Goal: Task Accomplishment & Management: Manage account settings

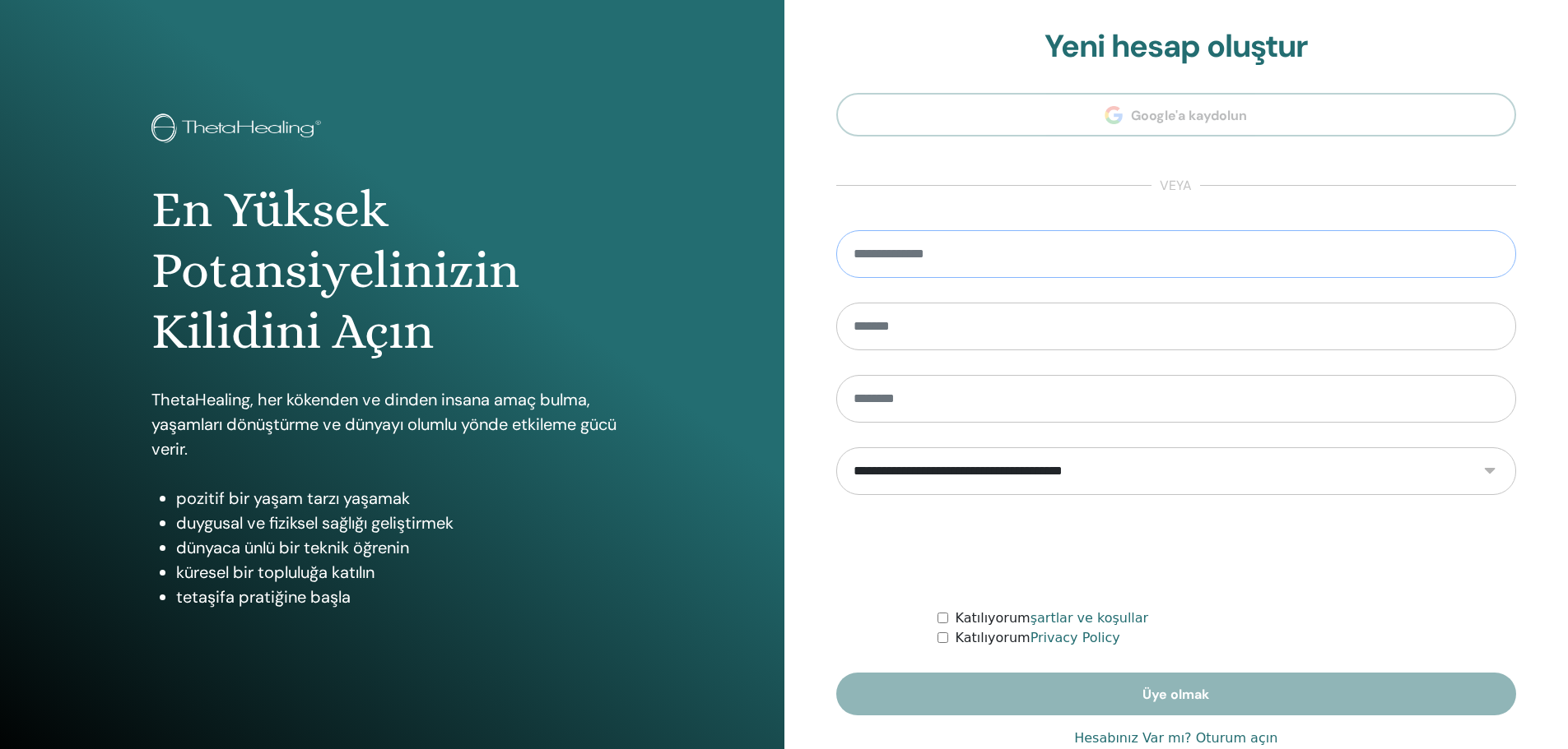
click at [1096, 253] on input "email" at bounding box center [1177, 254] width 680 height 48
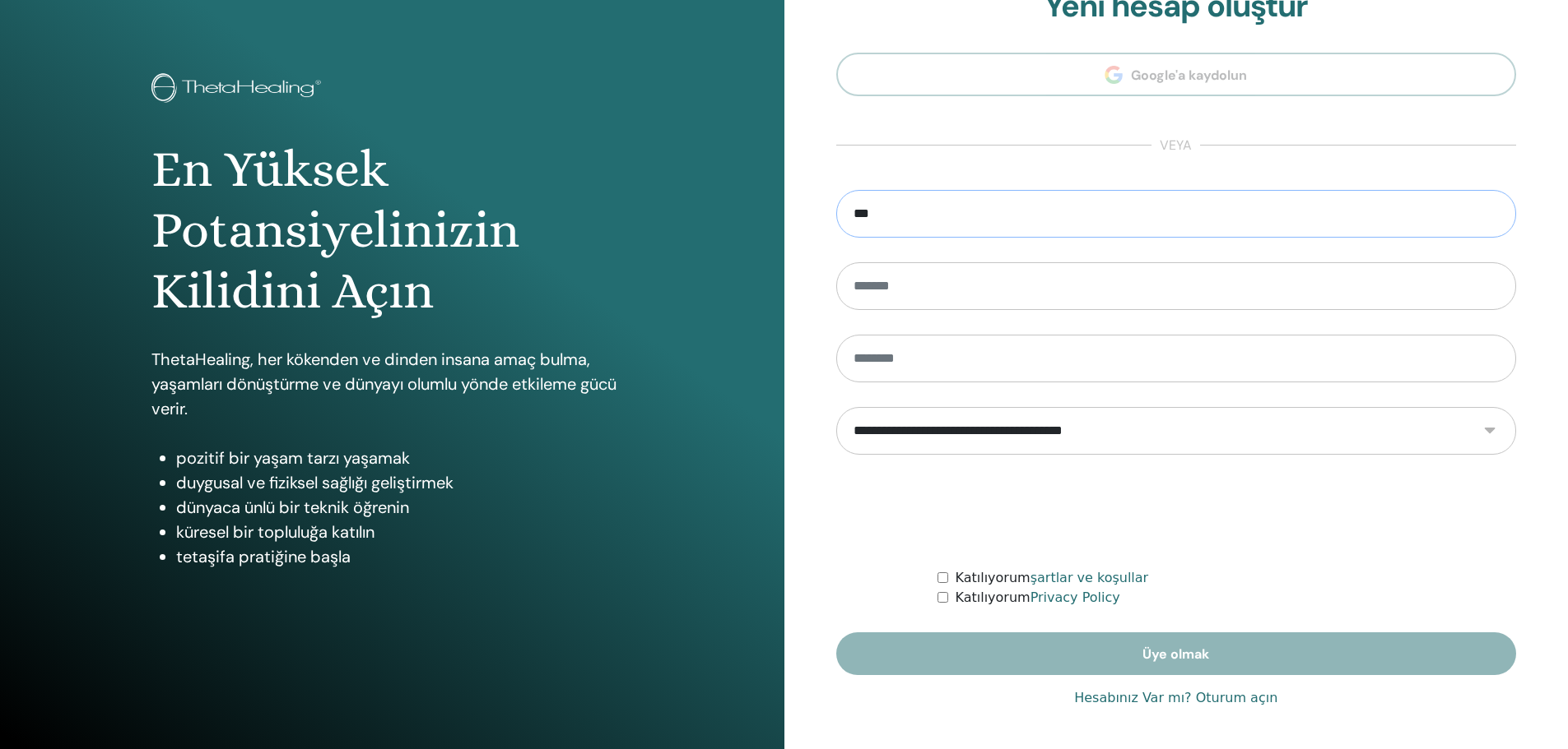
type input "***"
click at [1181, 699] on link "Hesabınız Var mı? Oturum açın" at bounding box center [1176, 698] width 203 height 20
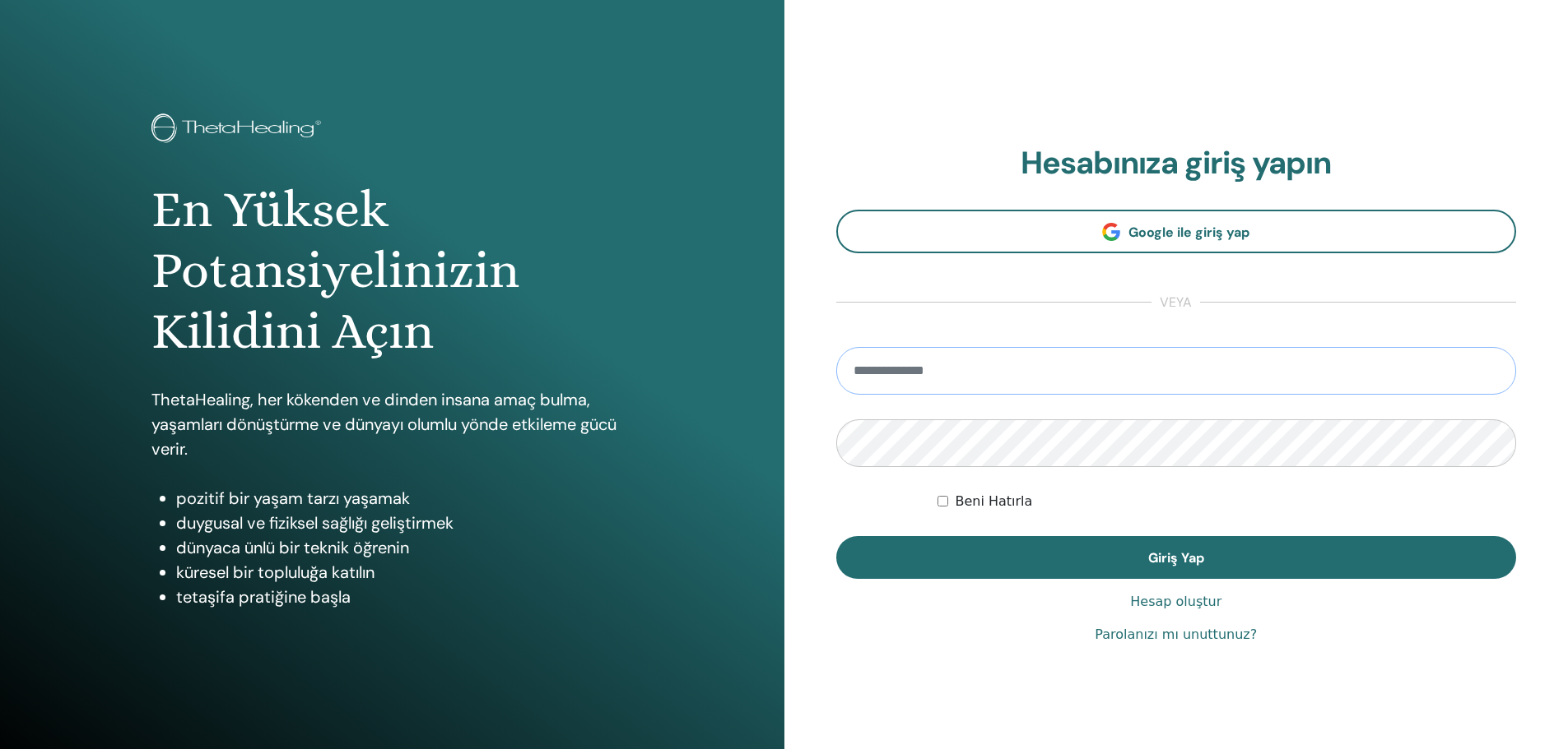
click at [938, 383] on input "email" at bounding box center [1177, 371] width 680 height 48
type input "*"
type input "**********"
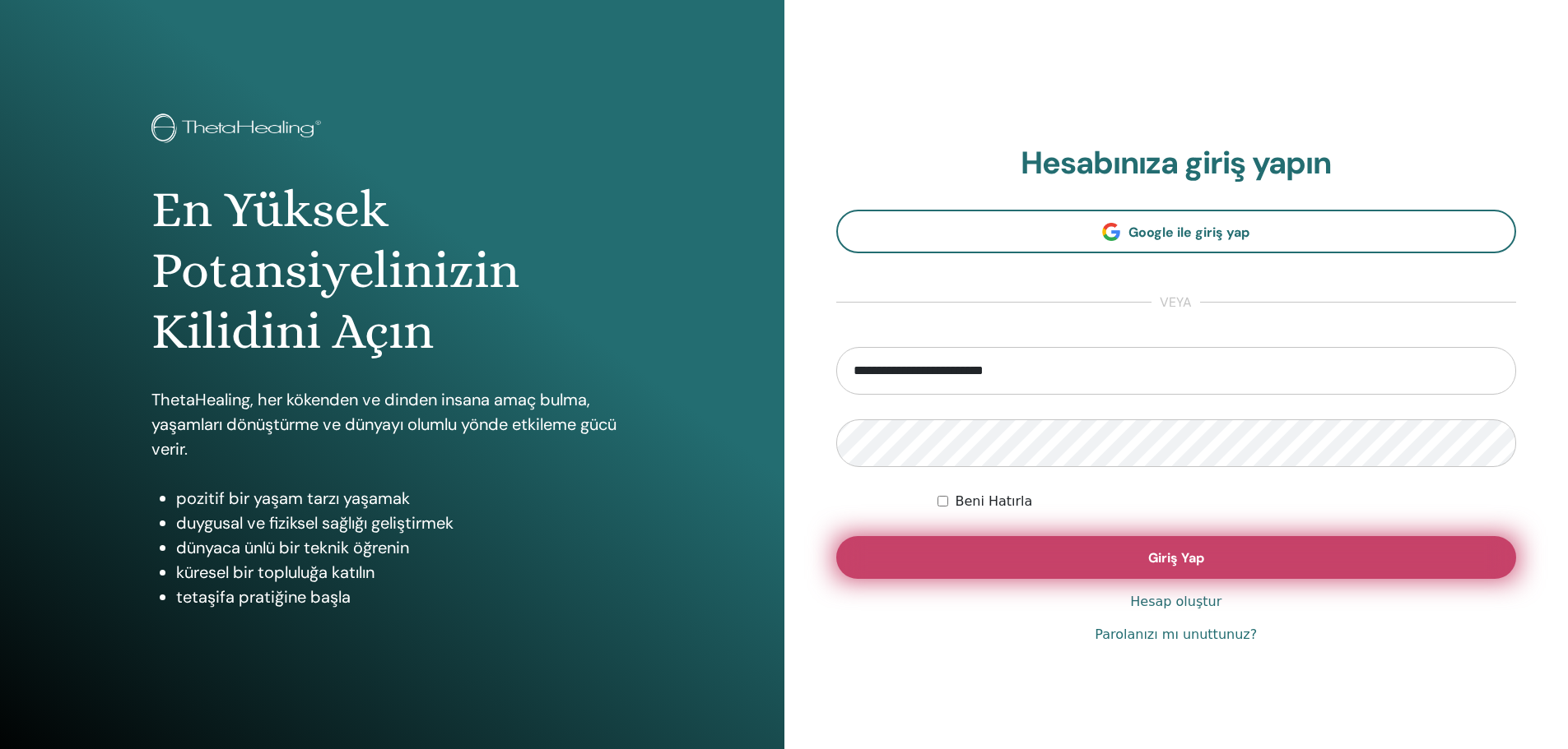
click at [1008, 544] on button "Giriş Yap" at bounding box center [1177, 557] width 680 height 43
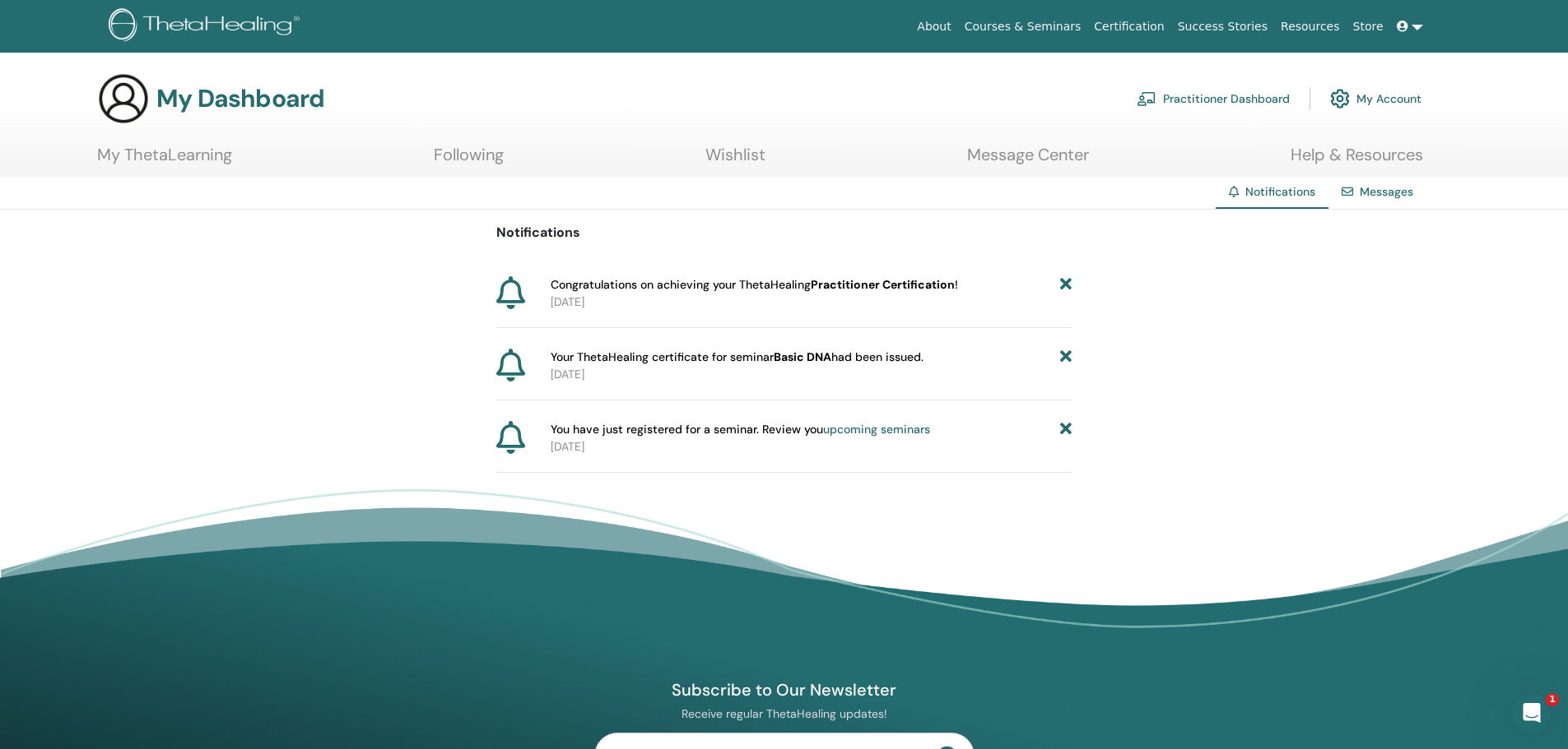
click at [1380, 191] on link "Messages" at bounding box center [1387, 191] width 54 height 14
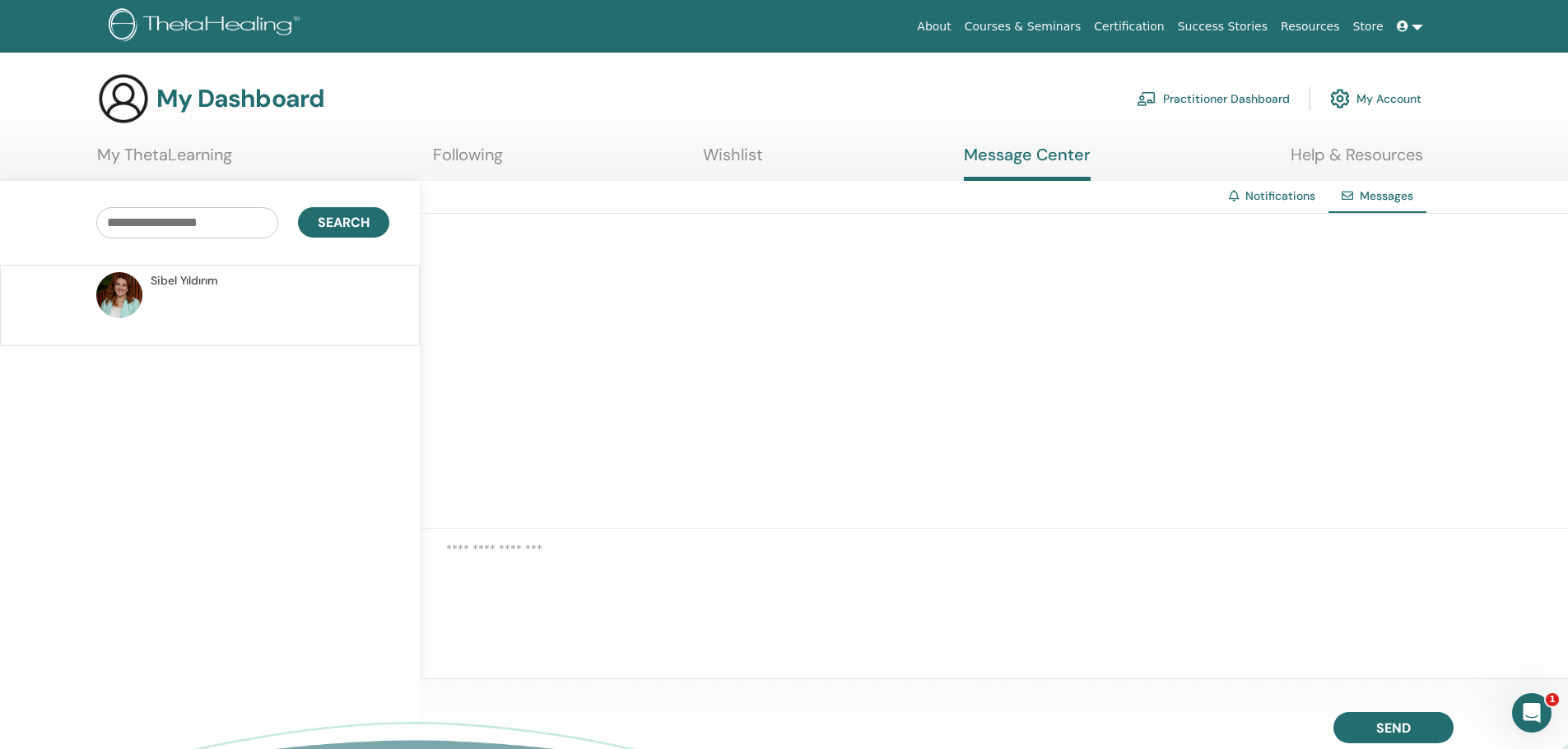
click at [1397, 33] on link at bounding box center [1410, 27] width 39 height 31
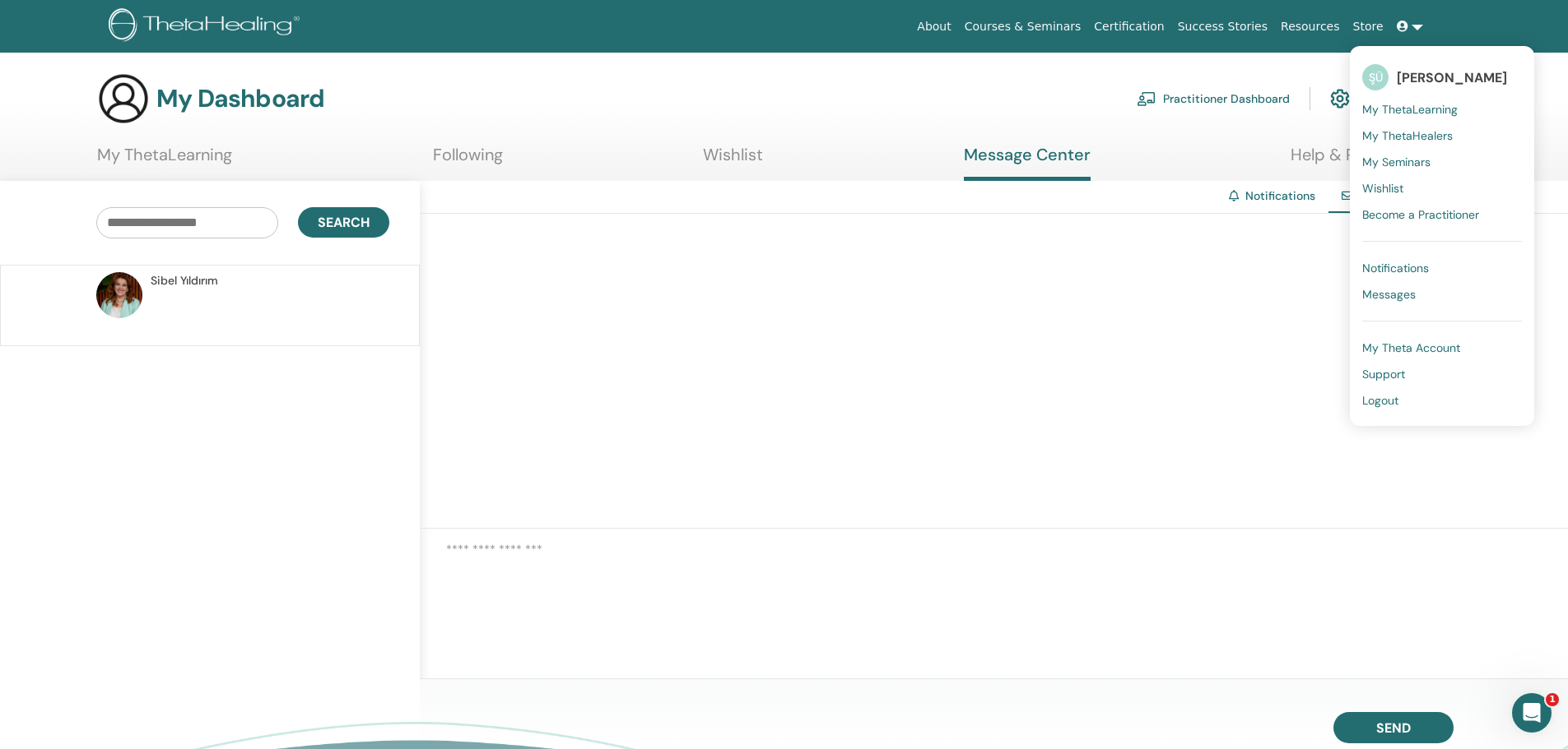
click at [160, 300] on p at bounding box center [269, 314] width 239 height 50
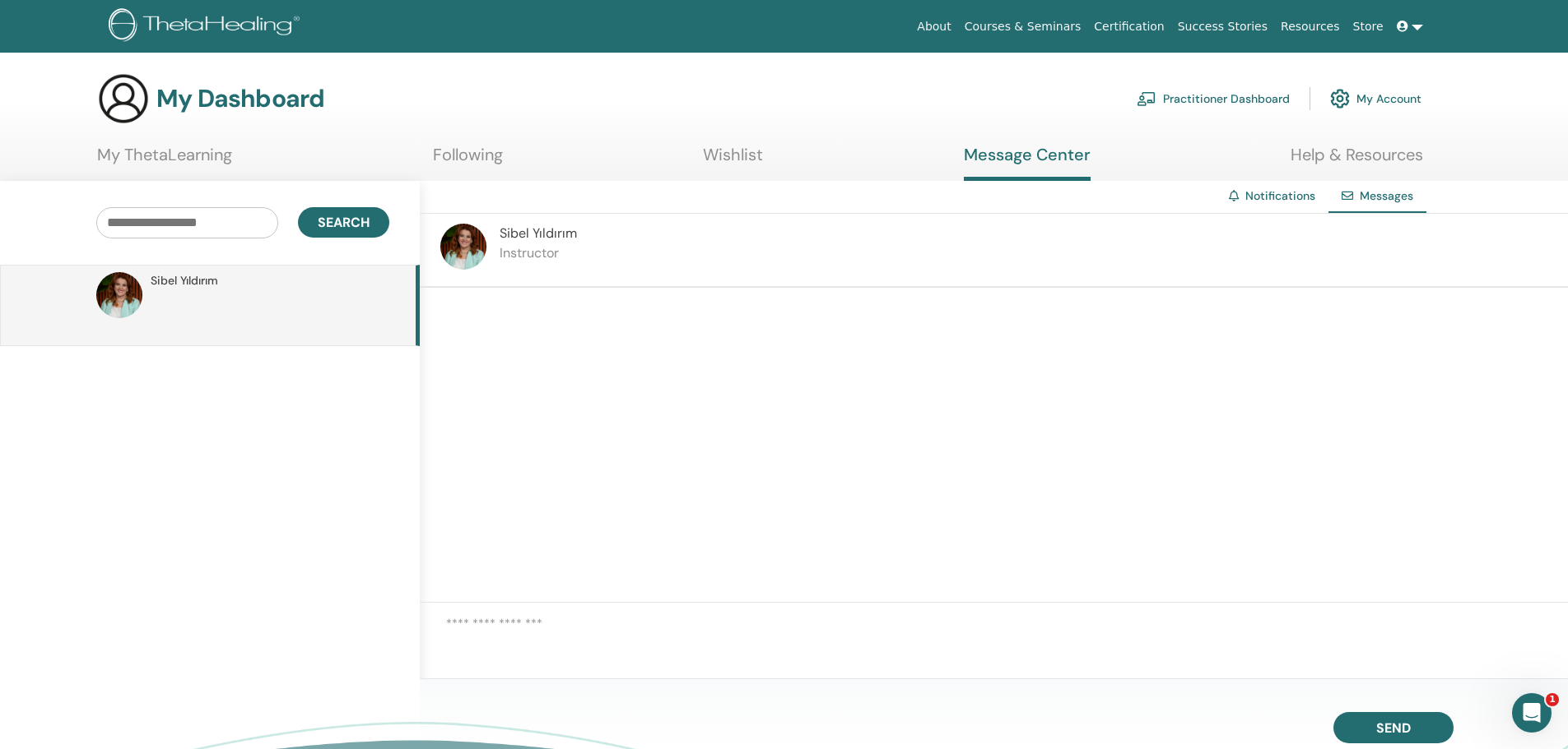
click at [726, 248] on div "Sibel Yıldırım Instructor" at bounding box center [994, 250] width 1148 height 74
click at [594, 262] on div "Sibel Yıldırım Instructor" at bounding box center [994, 250] width 1148 height 74
click at [1273, 193] on link "Notifications" at bounding box center [1280, 195] width 70 height 14
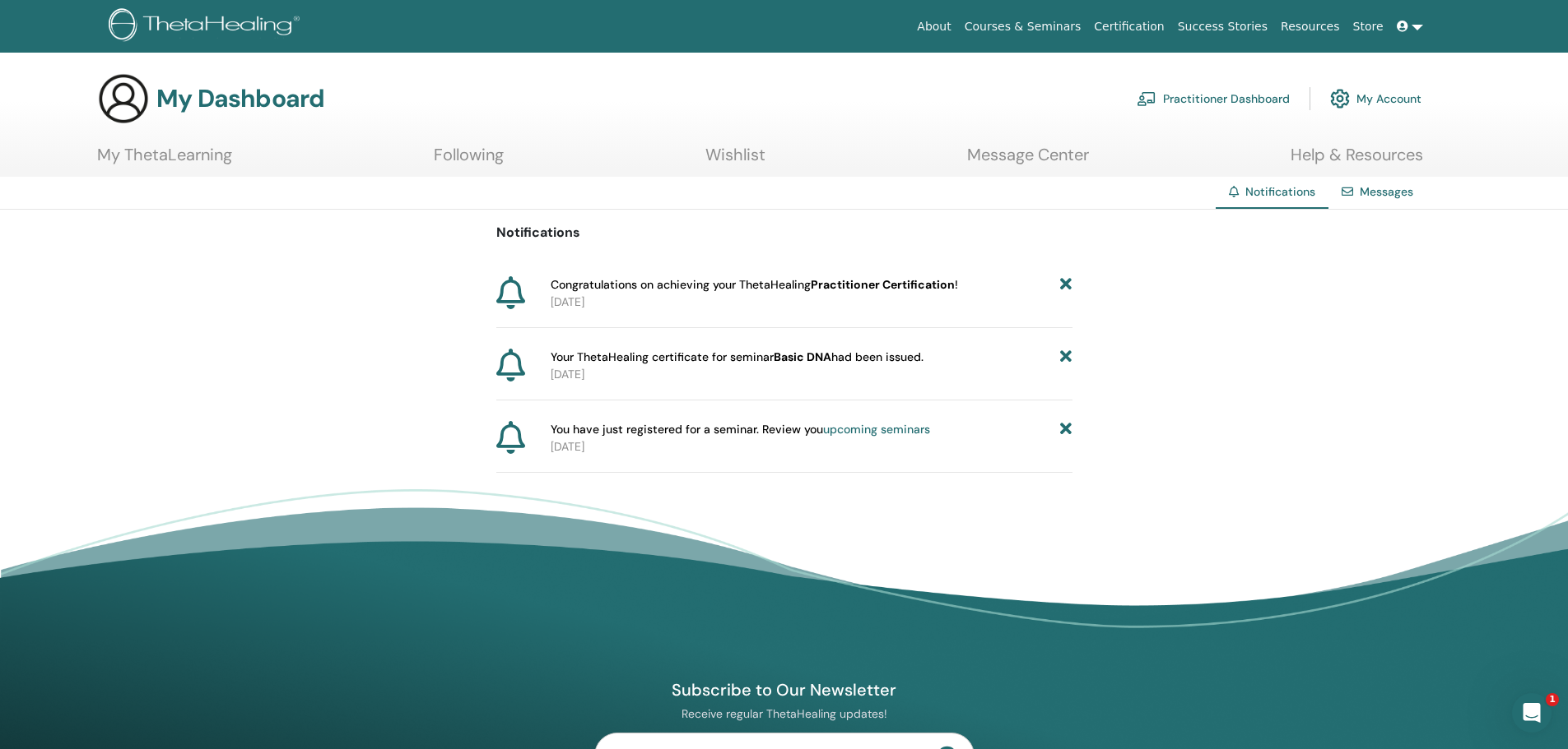
click at [1042, 150] on link "Message Center" at bounding box center [1027, 160] width 122 height 32
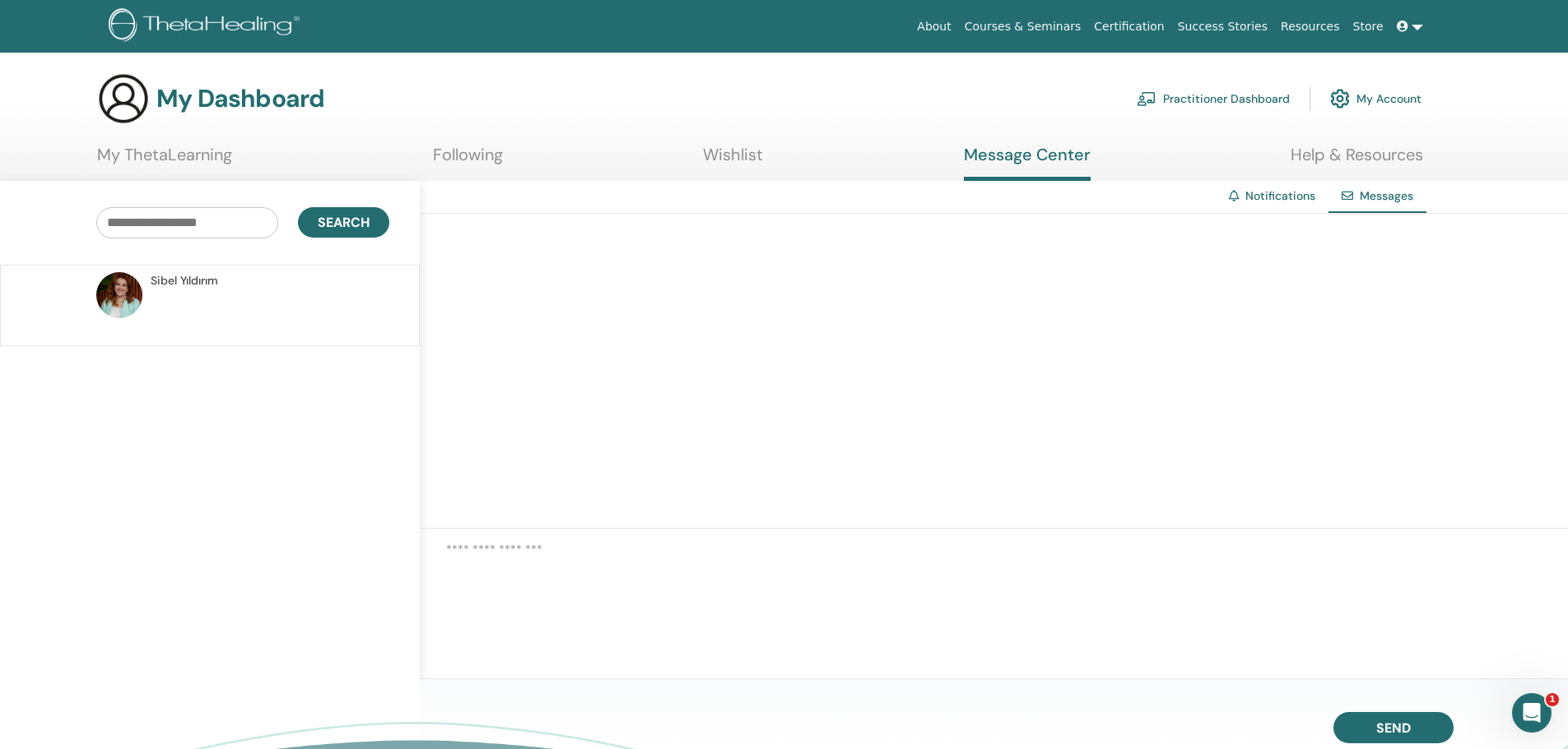
click at [726, 169] on link "Wishlist" at bounding box center [733, 160] width 60 height 32
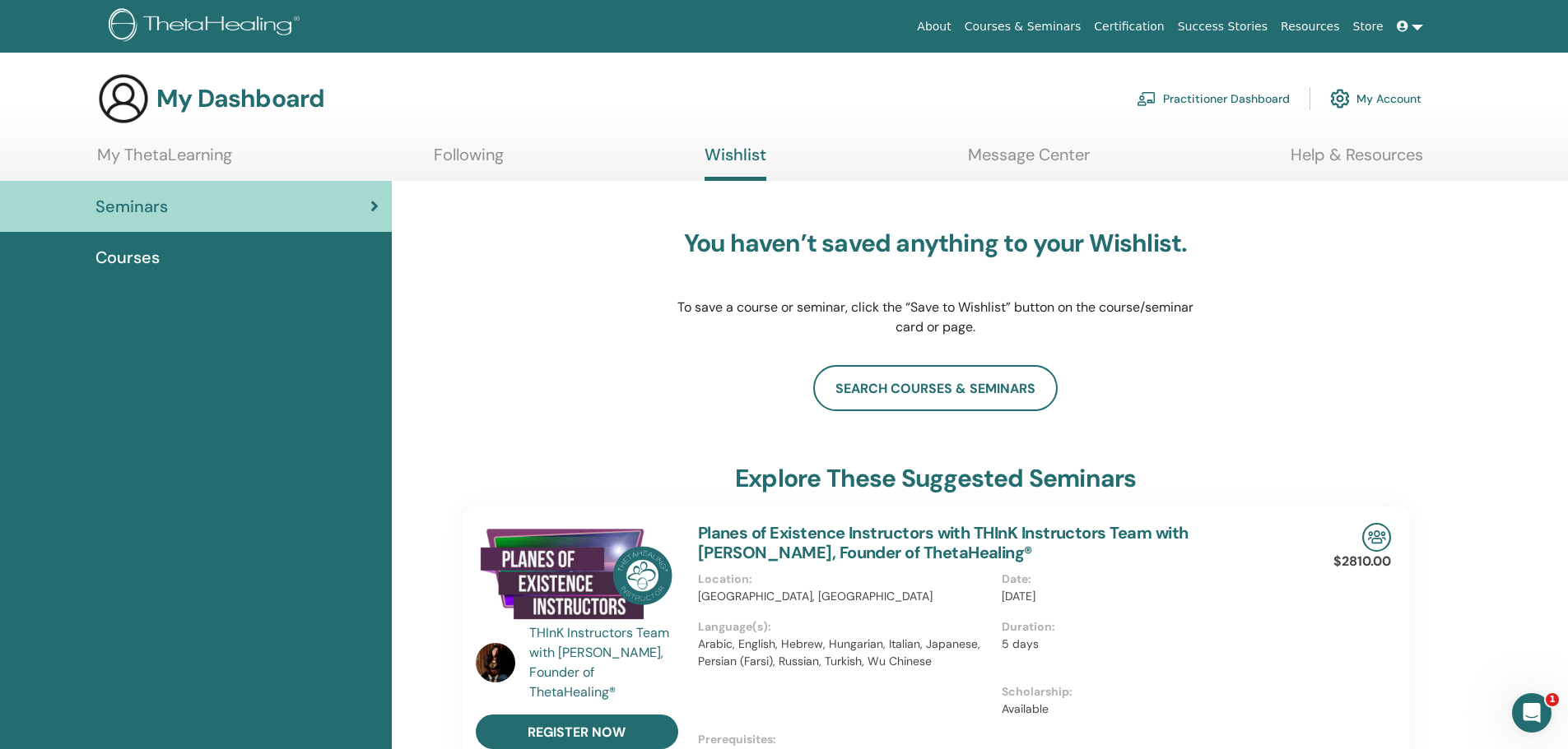
click at [213, 154] on link "My ThetaLearning" at bounding box center [164, 160] width 135 height 32
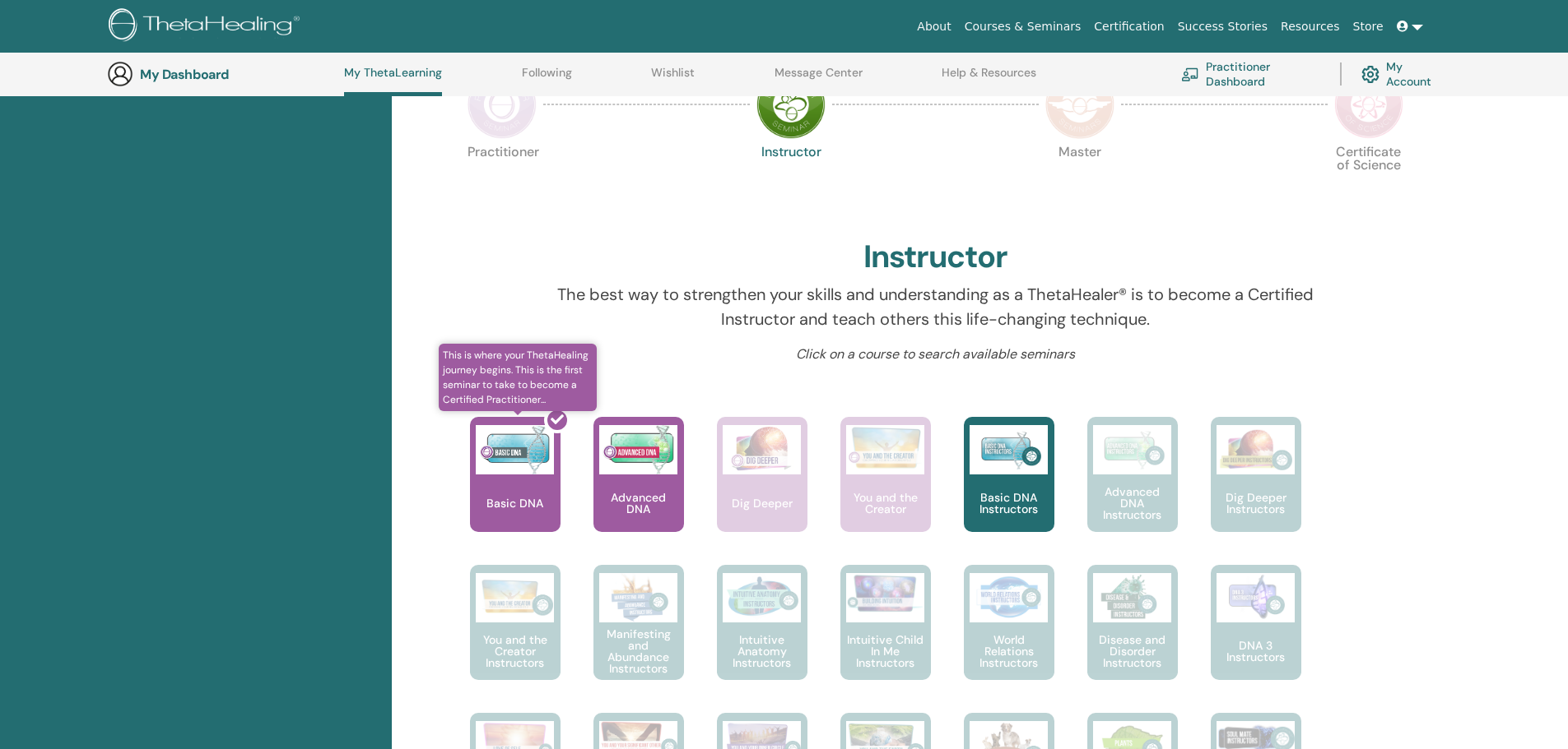
scroll to position [373, 0]
click at [538, 496] on div at bounding box center [525, 480] width 90 height 148
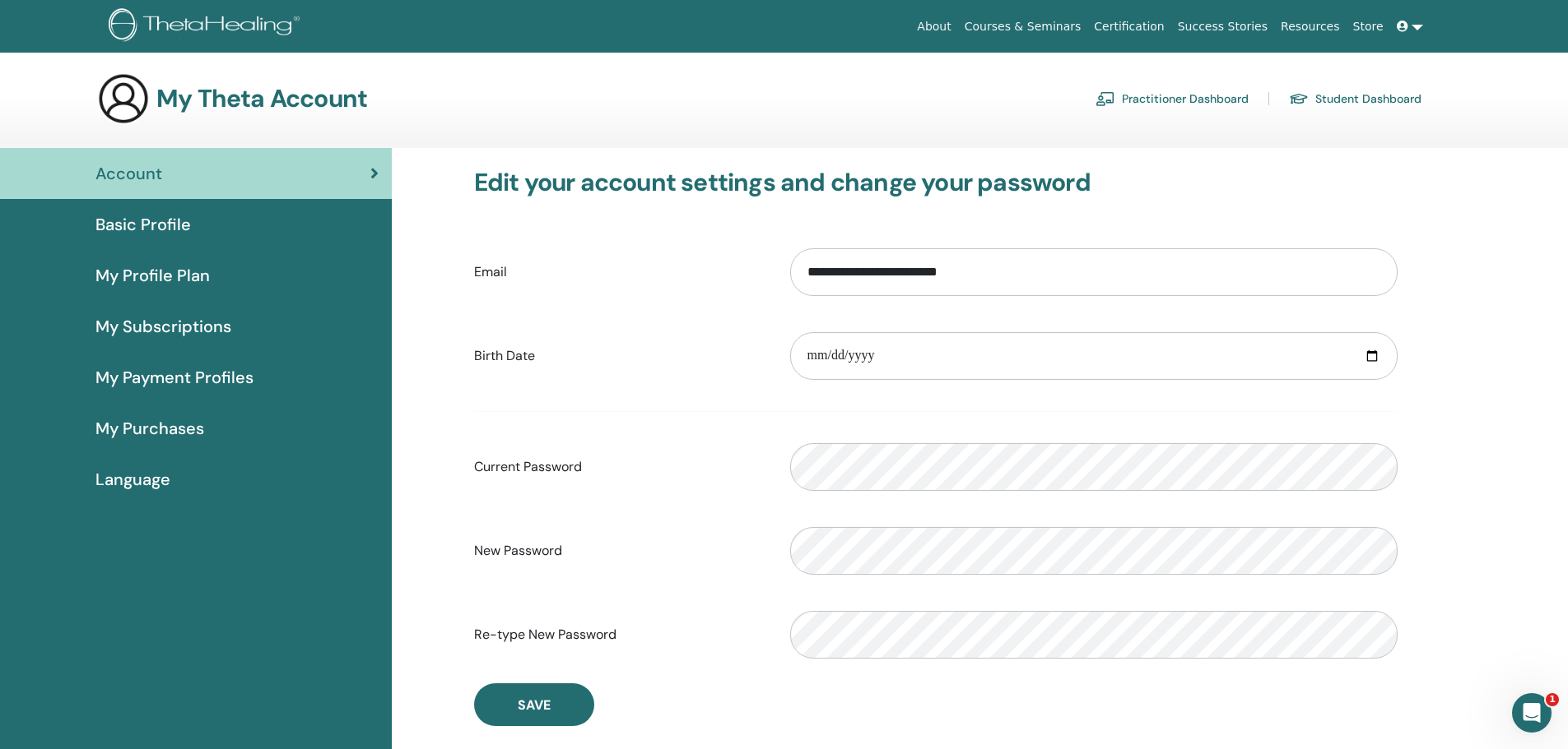
click at [173, 218] on span "Basic Profile" at bounding box center [144, 225] width 96 height 25
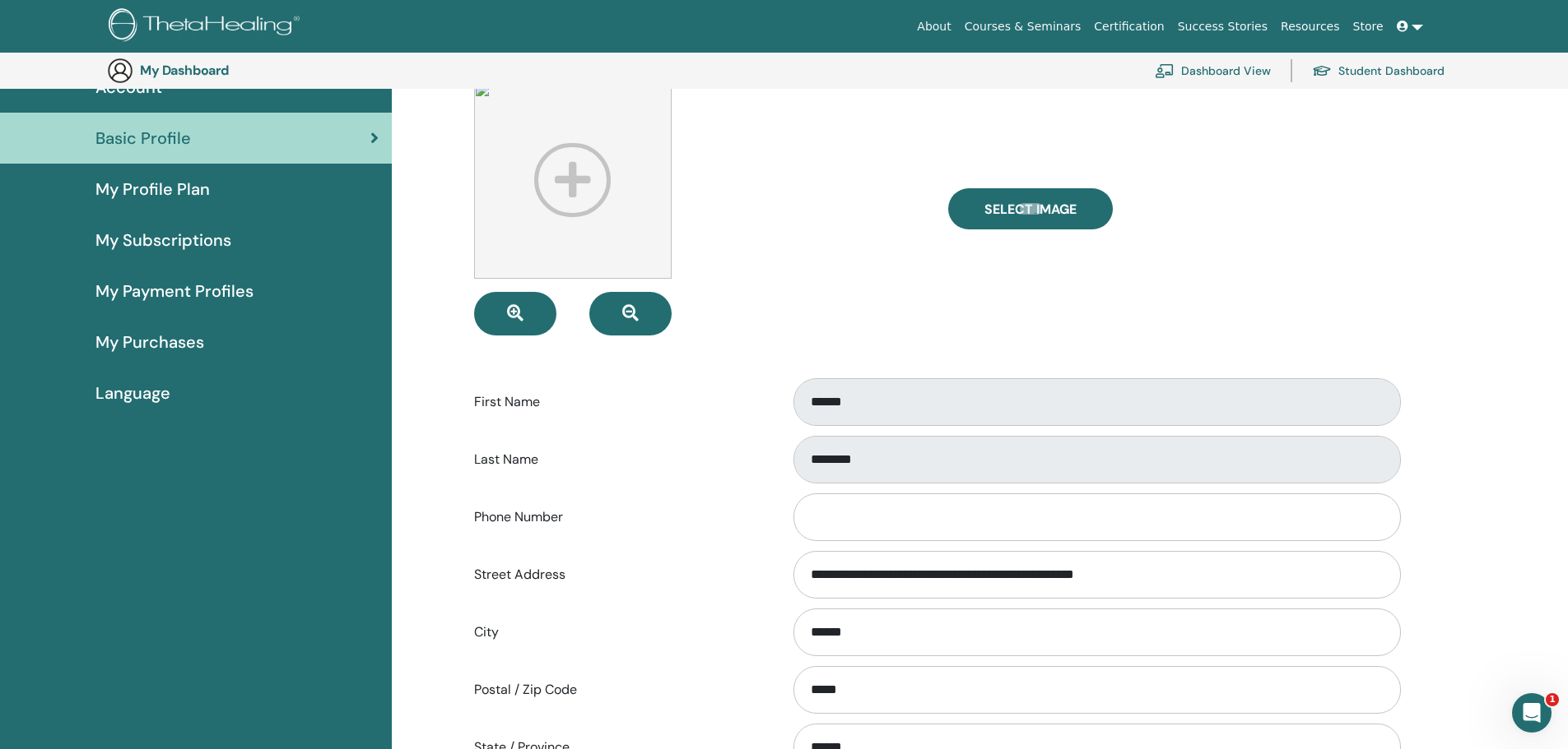
scroll to position [119, 0]
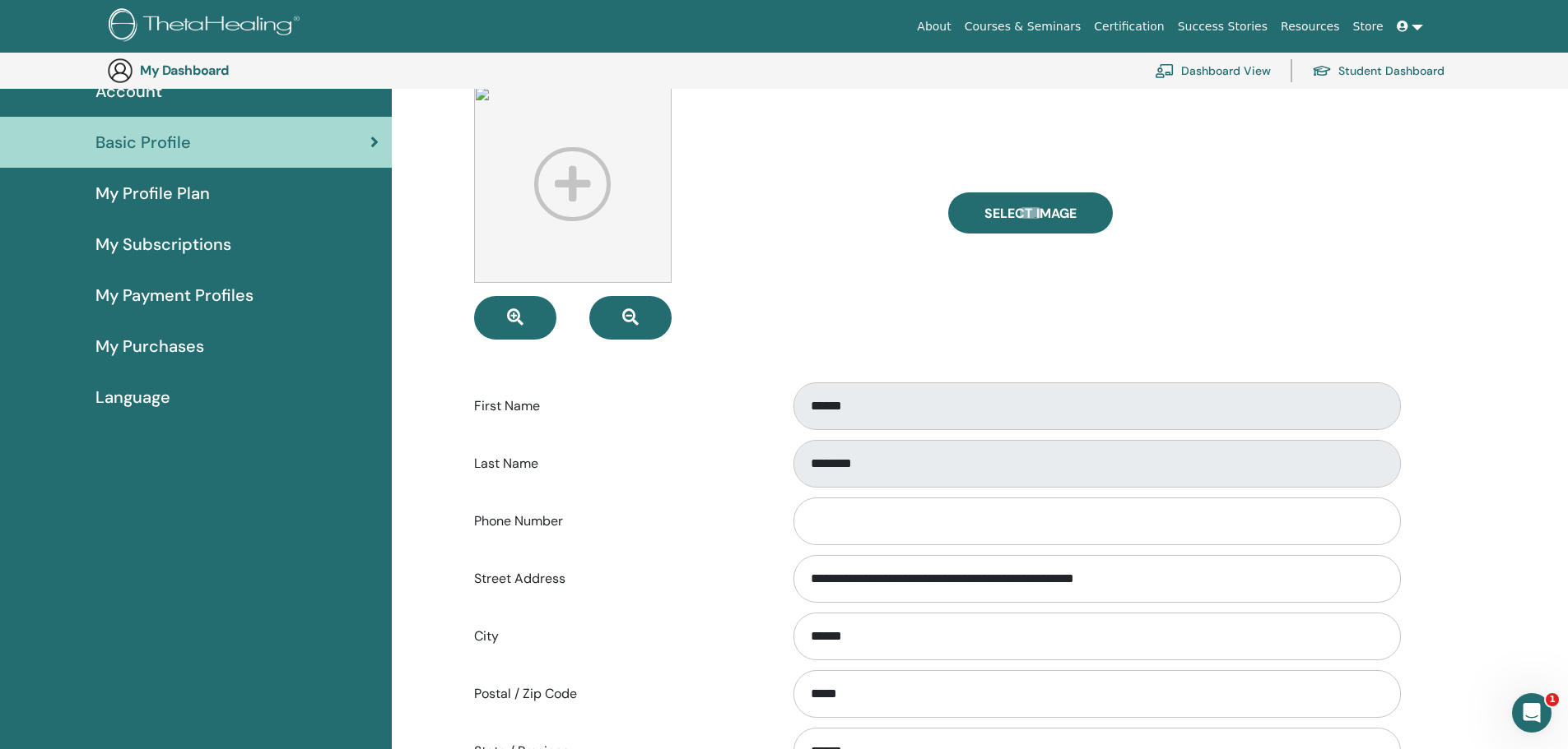
click at [153, 398] on span "Language" at bounding box center [133, 397] width 75 height 25
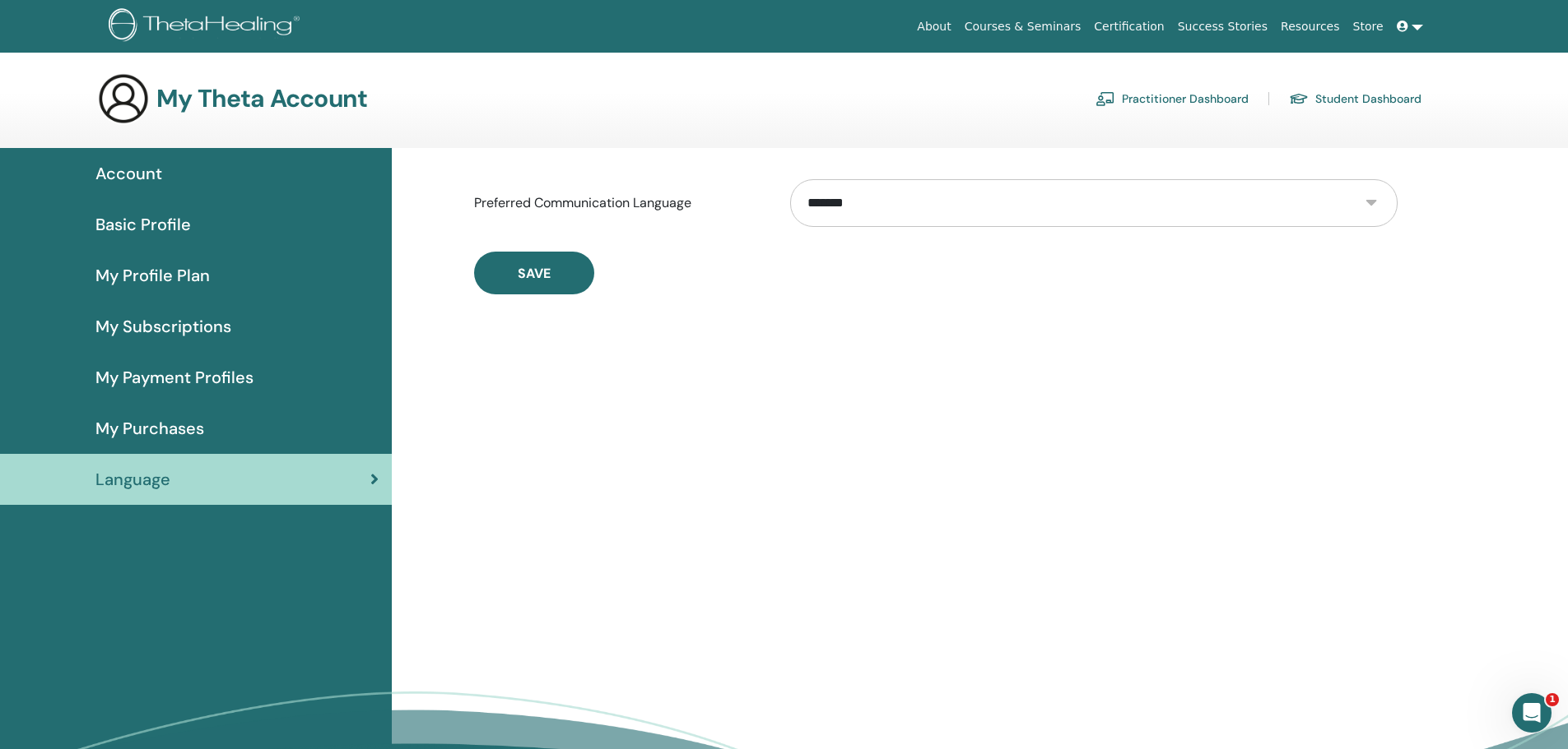
click at [982, 201] on select "**********" at bounding box center [1095, 203] width 608 height 48
select select "***"
click at [791, 179] on select "**********" at bounding box center [1095, 203] width 608 height 48
click at [550, 278] on span "Save" at bounding box center [534, 274] width 33 height 17
click at [168, 227] on span "Temel Profil" at bounding box center [141, 225] width 90 height 25
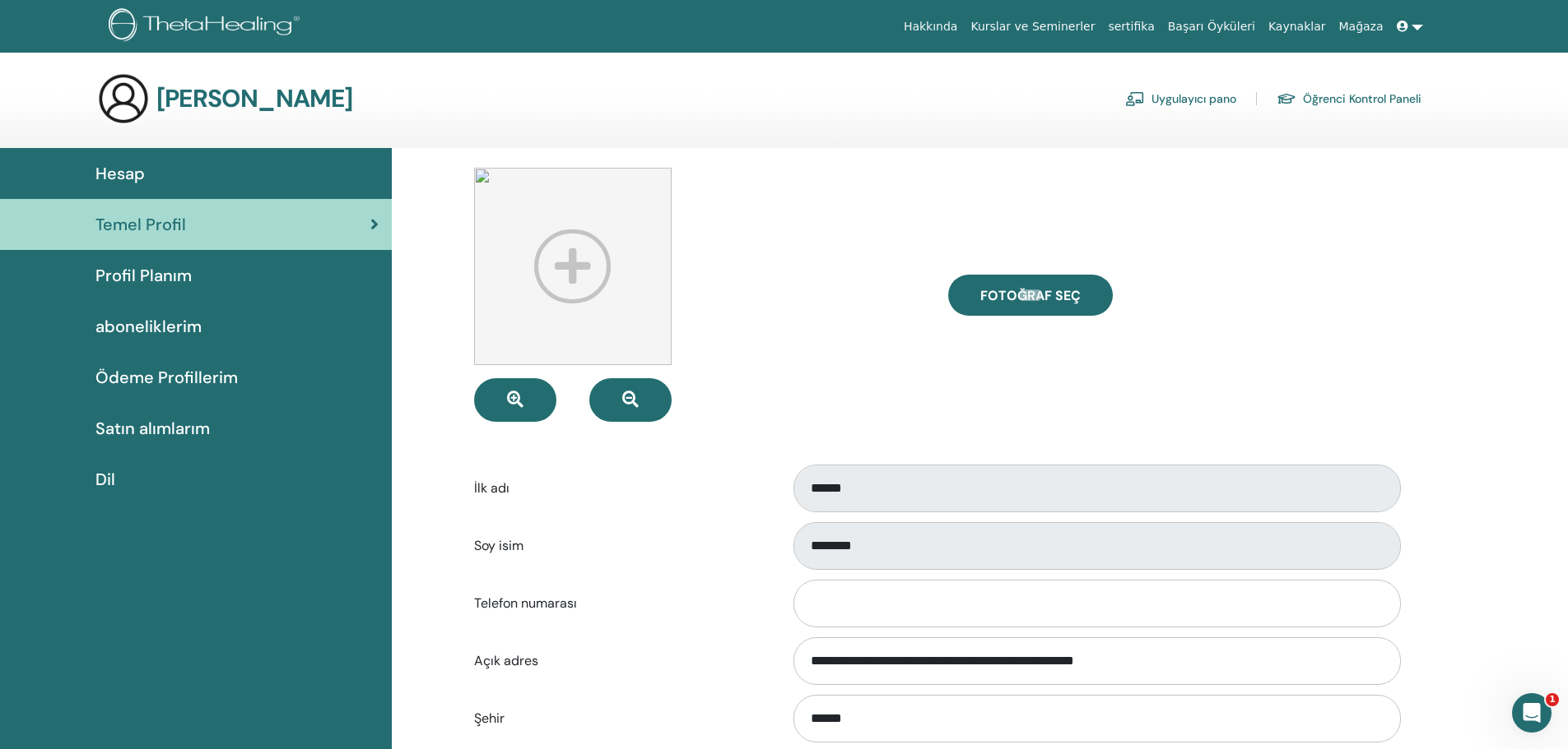
click at [169, 211] on link "Temel Profil" at bounding box center [196, 224] width 392 height 51
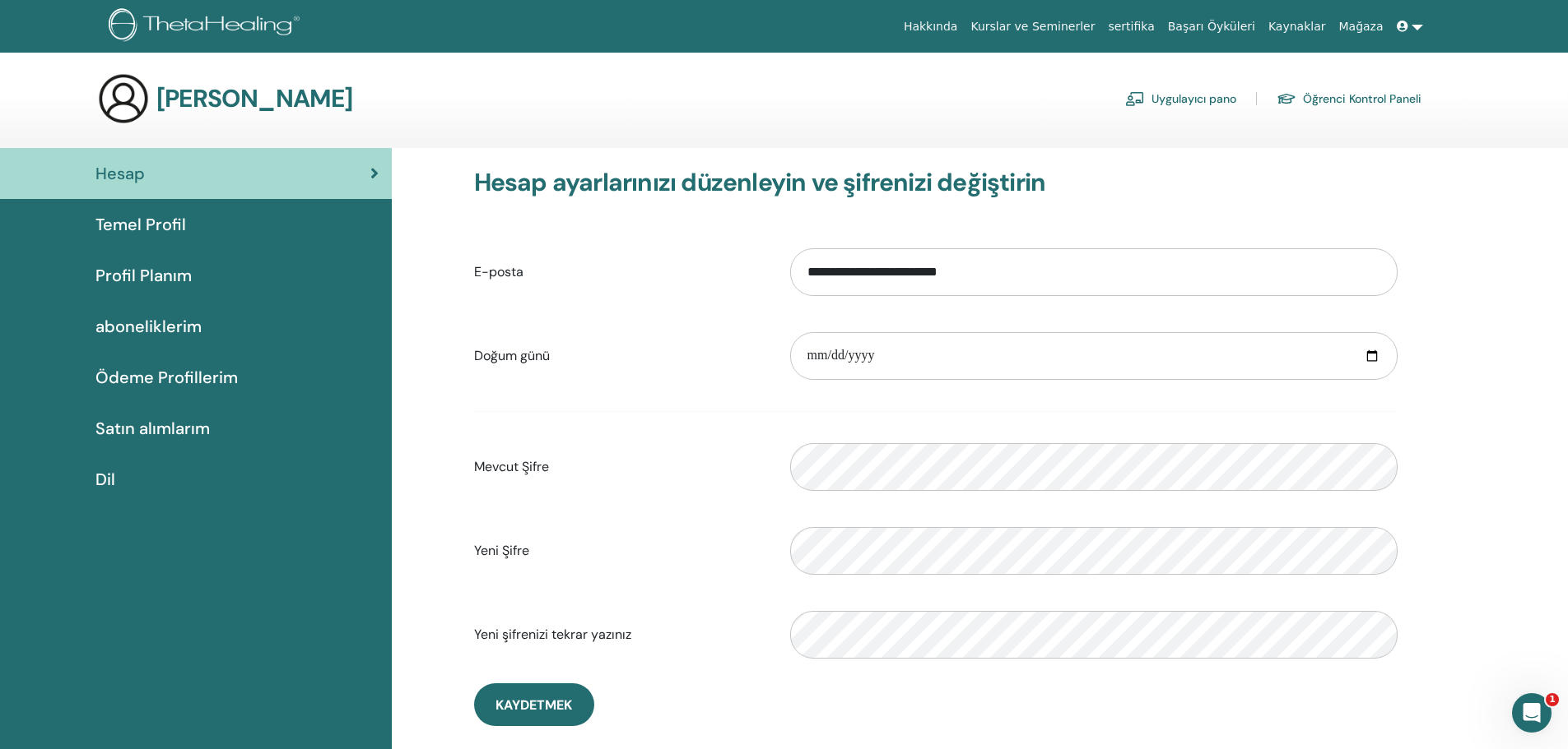
click at [1349, 96] on link "Öğrenci Kontrol Paneli" at bounding box center [1349, 98] width 145 height 26
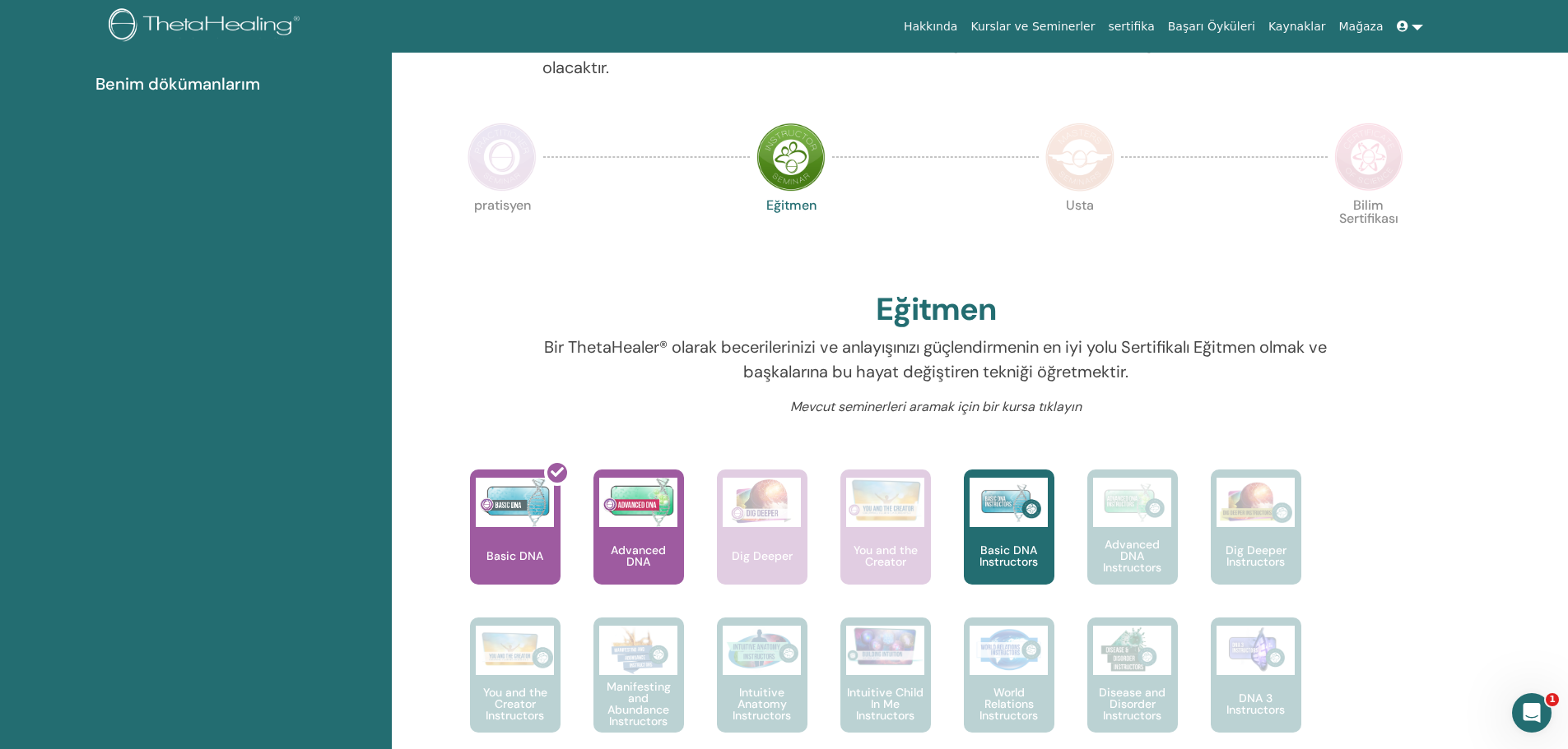
scroll to position [290, 0]
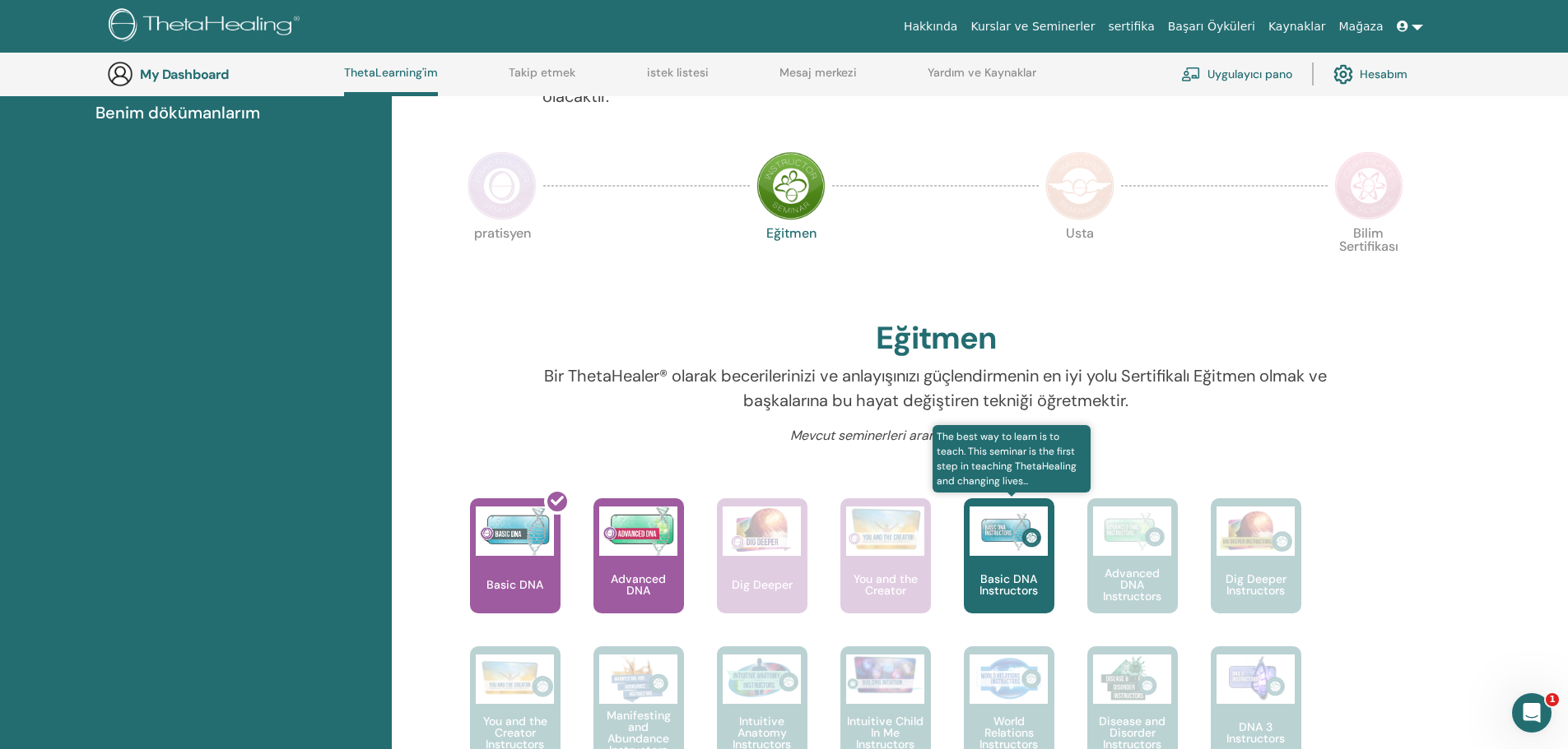
click at [984, 525] on img at bounding box center [1009, 532] width 79 height 50
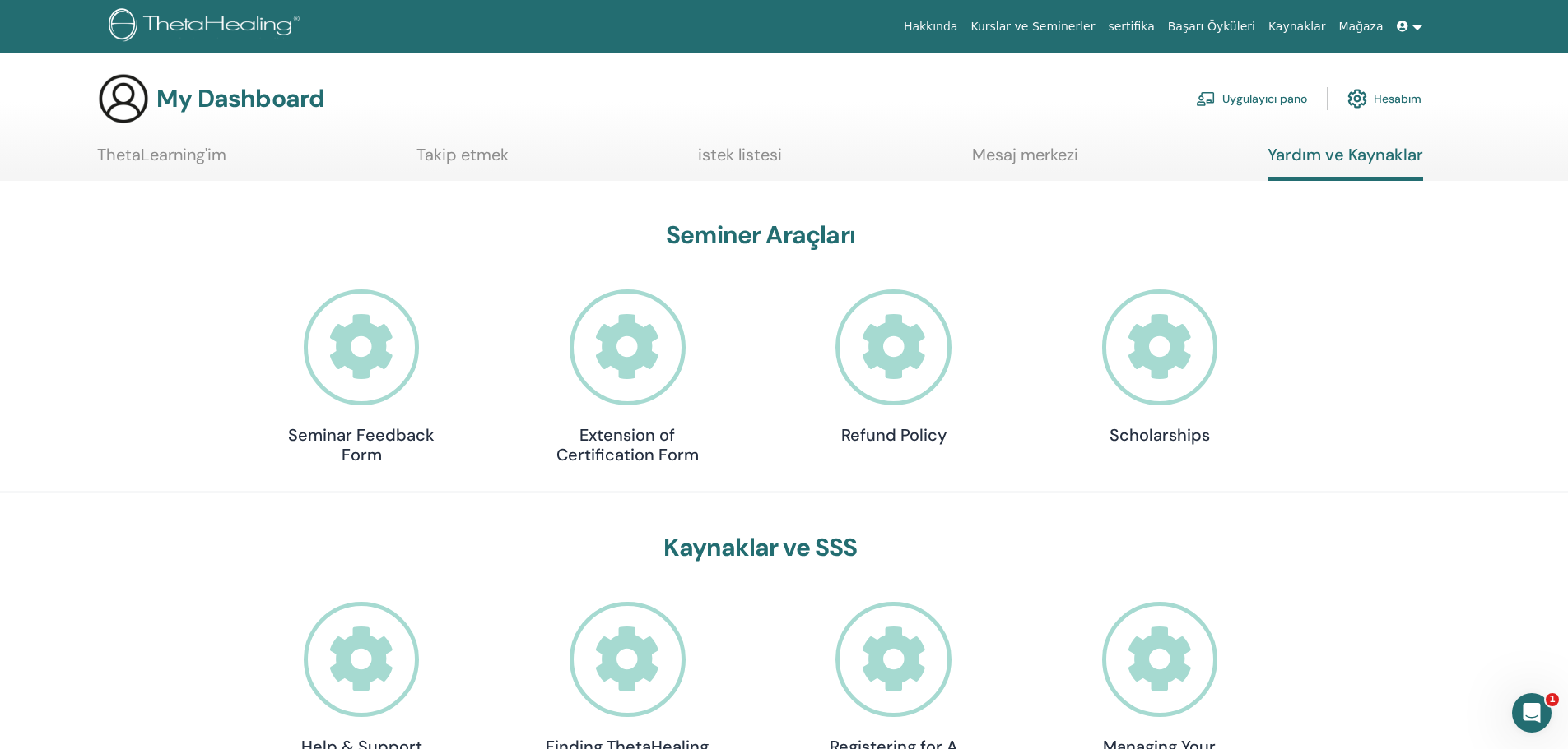
click at [205, 168] on link "ThetaLearning'im" at bounding box center [161, 160] width 129 height 32
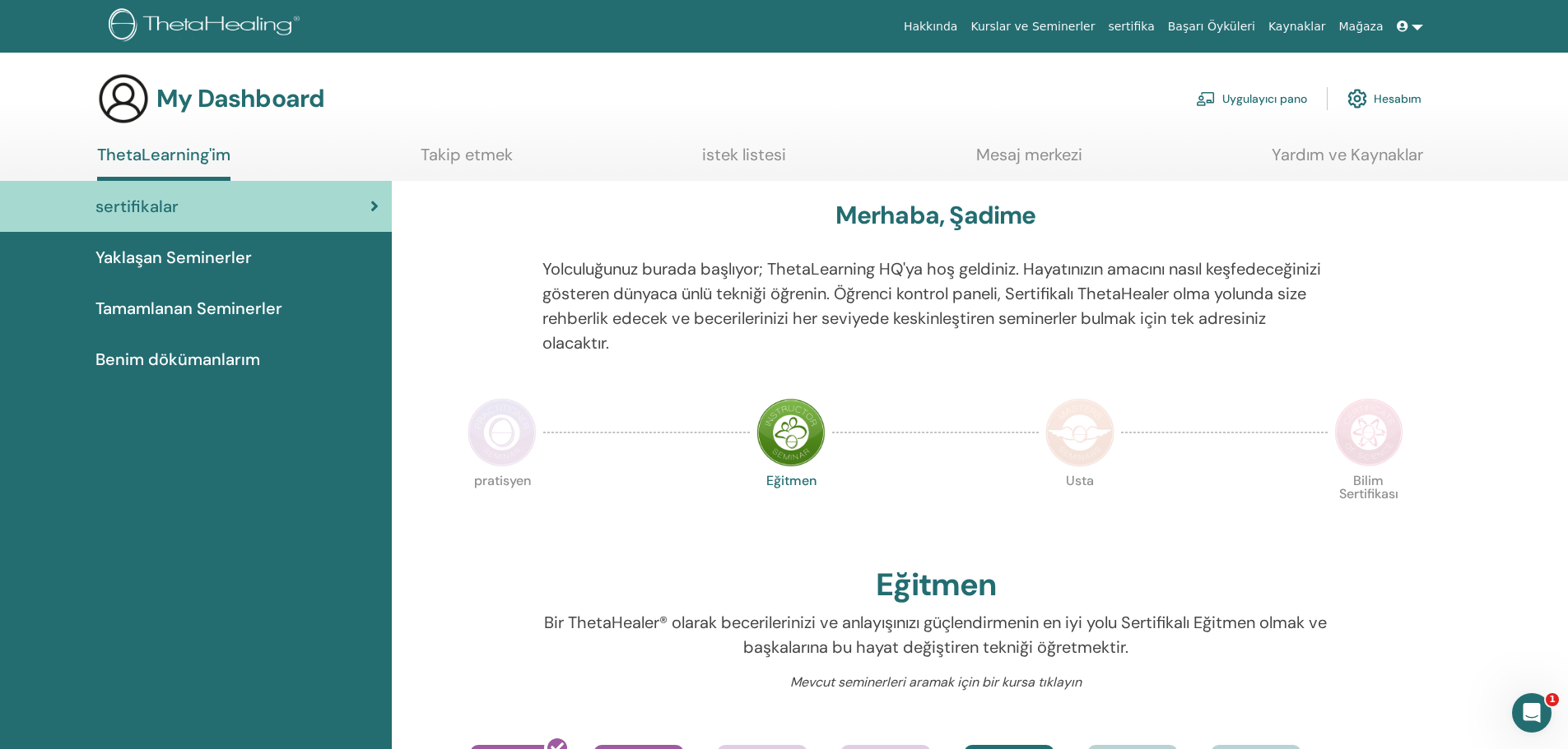
click at [205, 307] on span "Tamamlanan Seminerler" at bounding box center [189, 308] width 187 height 25
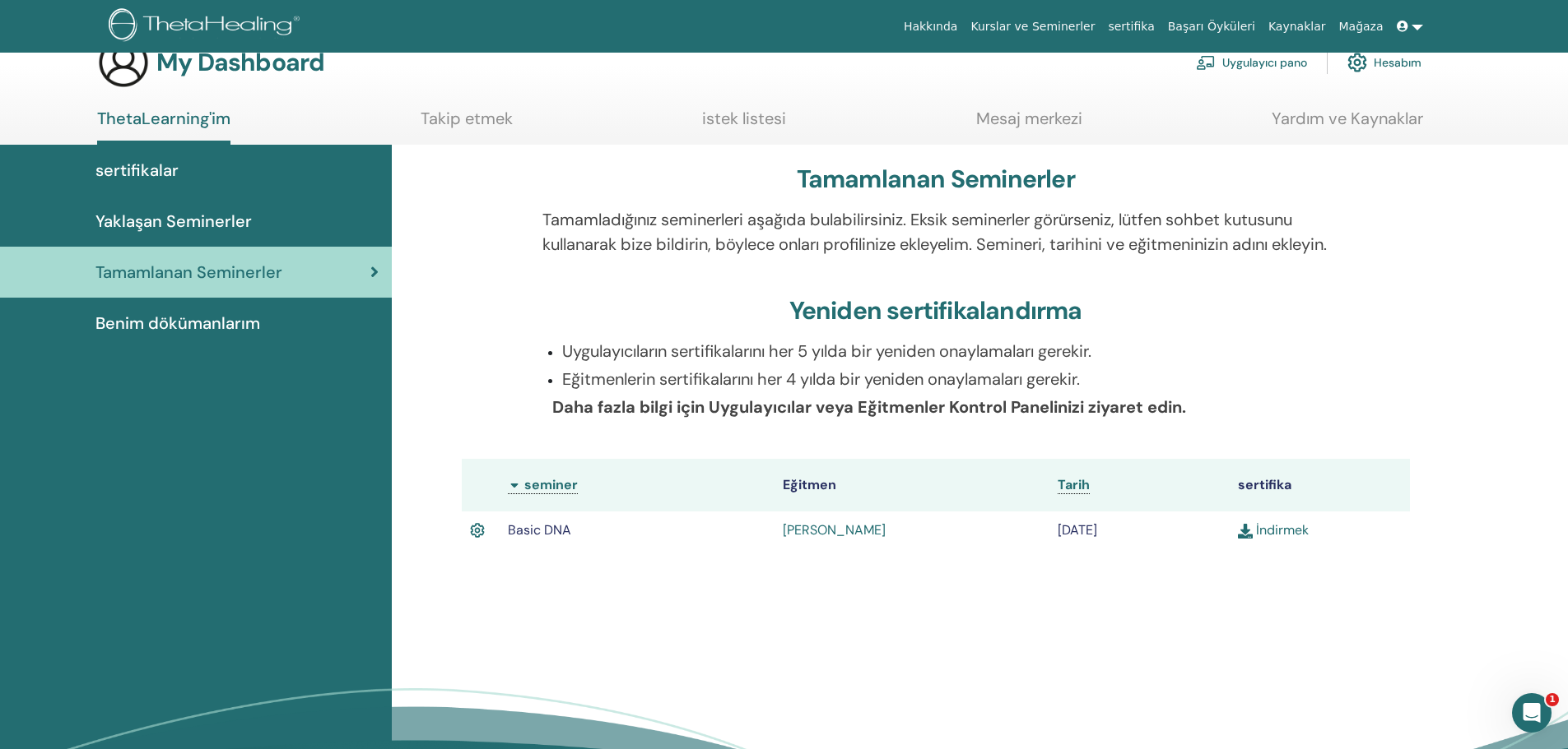
scroll to position [82, 0]
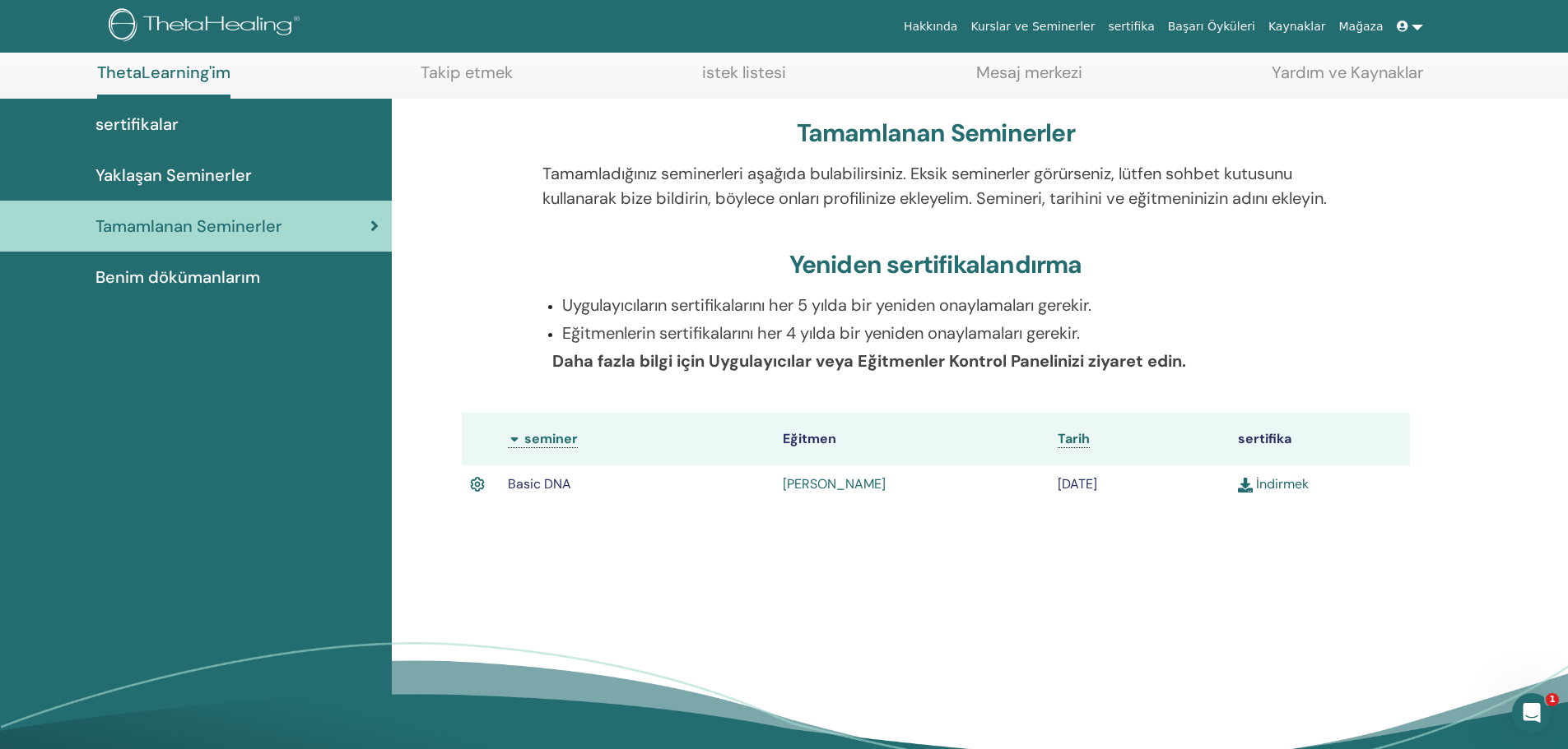
click at [1291, 492] on link "İndirmek" at bounding box center [1274, 484] width 71 height 17
